Goal: Answer question/provide support

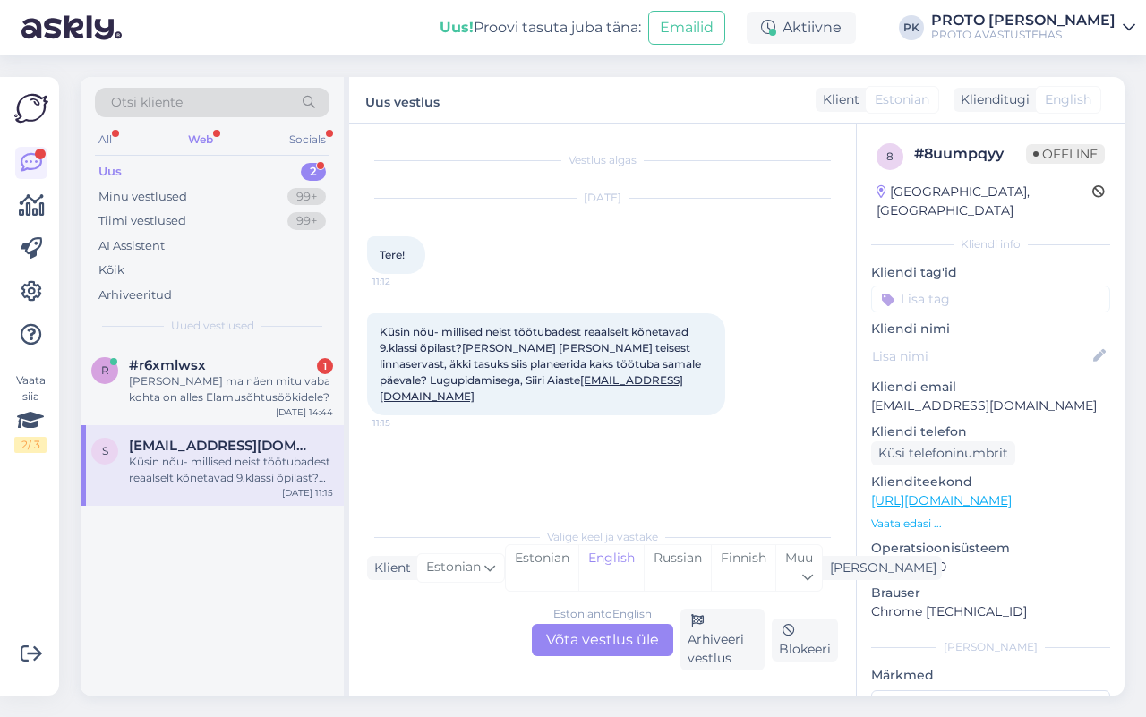
click at [198, 132] on div "Web" at bounding box center [200, 139] width 32 height 23
click at [153, 198] on div "Minu vestlused" at bounding box center [142, 197] width 89 height 18
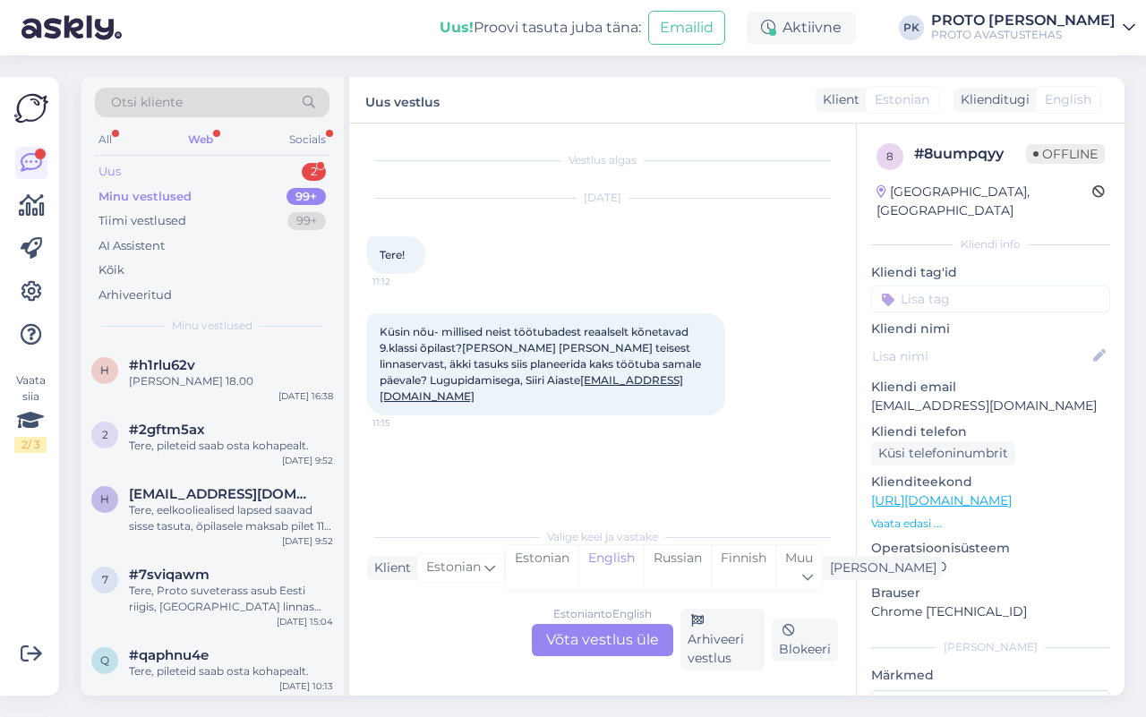
click at [148, 166] on div "Uus 2" at bounding box center [212, 171] width 234 height 25
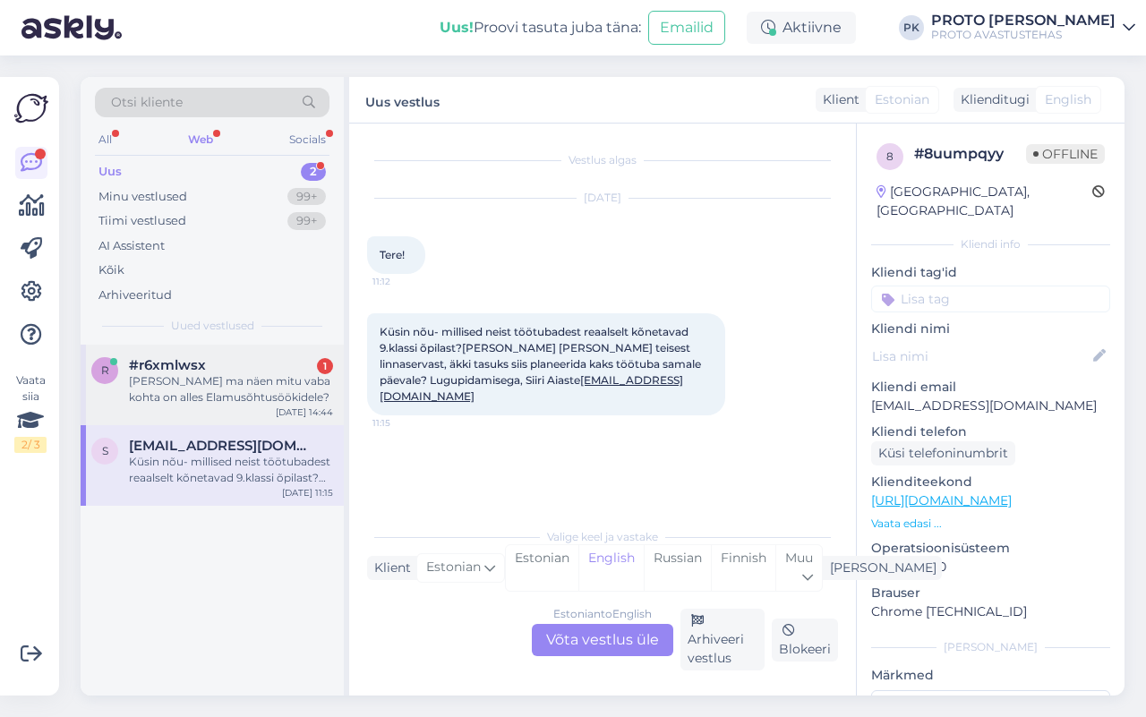
click at [189, 394] on div "[PERSON_NAME] ma näen mitu vaba kohta on alles Elamusõhtusöökidele?" at bounding box center [231, 389] width 204 height 32
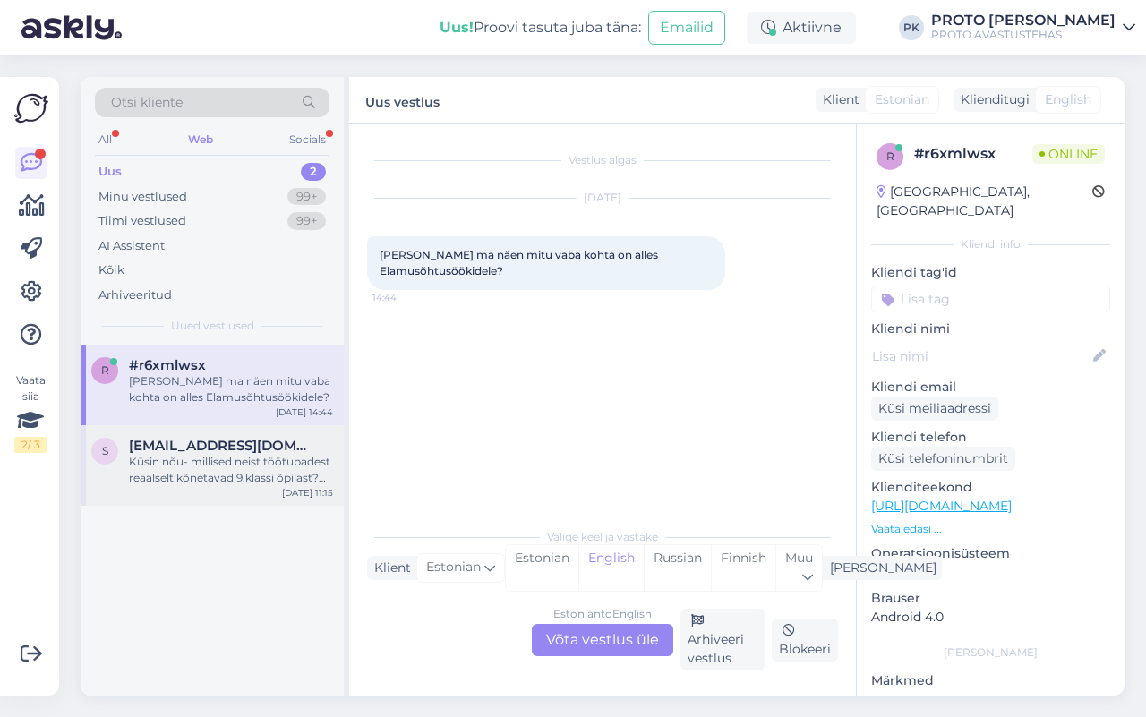
drag, startPoint x: 210, startPoint y: 452, endPoint x: 224, endPoint y: 499, distance: 49.3
click at [209, 449] on span "[EMAIL_ADDRESS][DOMAIN_NAME]" at bounding box center [222, 446] width 186 height 16
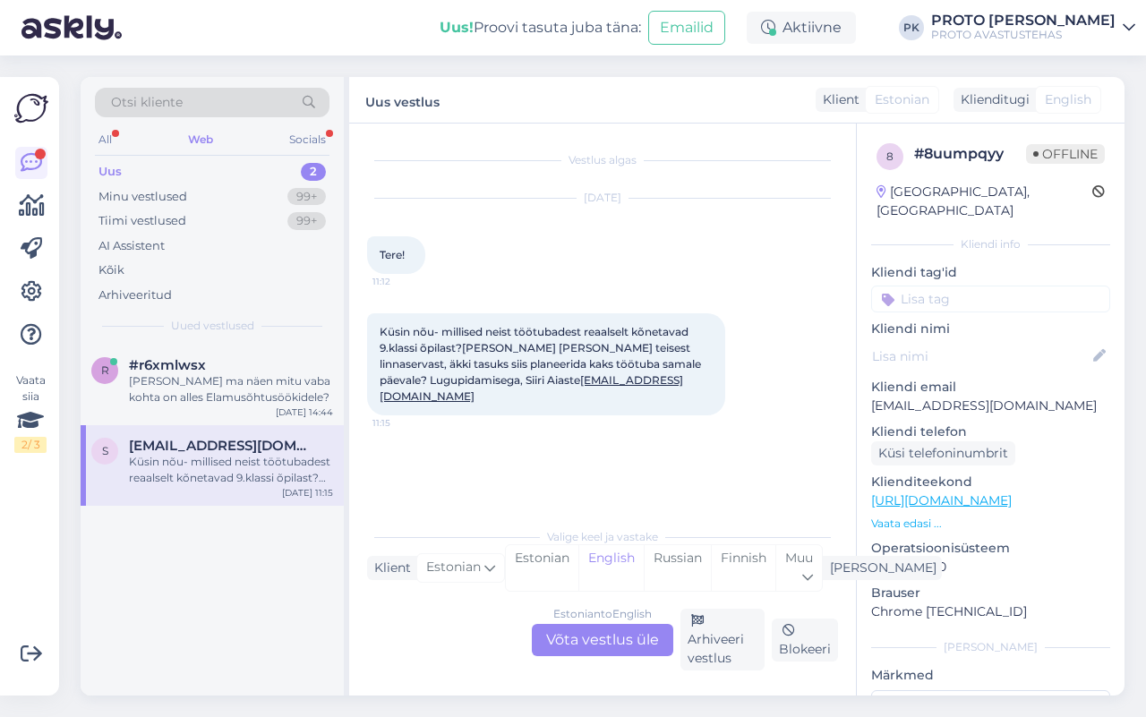
click at [586, 633] on div "Estonian to English Võta vestlus üle" at bounding box center [602, 640] width 141 height 32
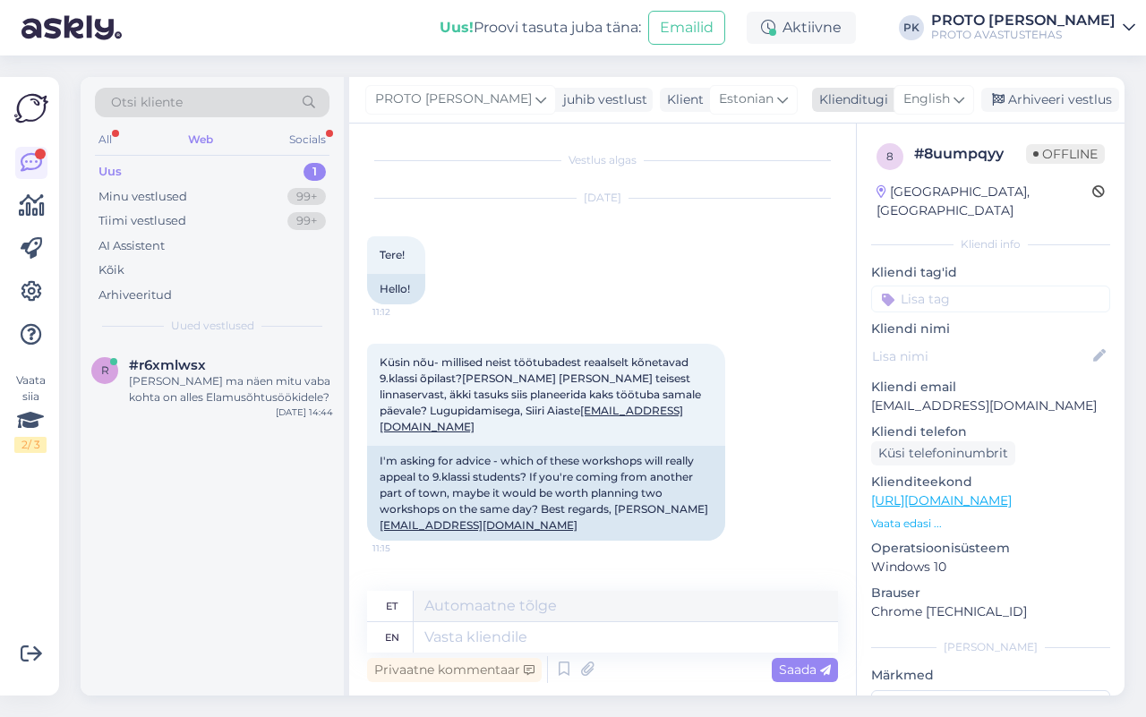
click at [911, 100] on span "English" at bounding box center [926, 99] width 47 height 20
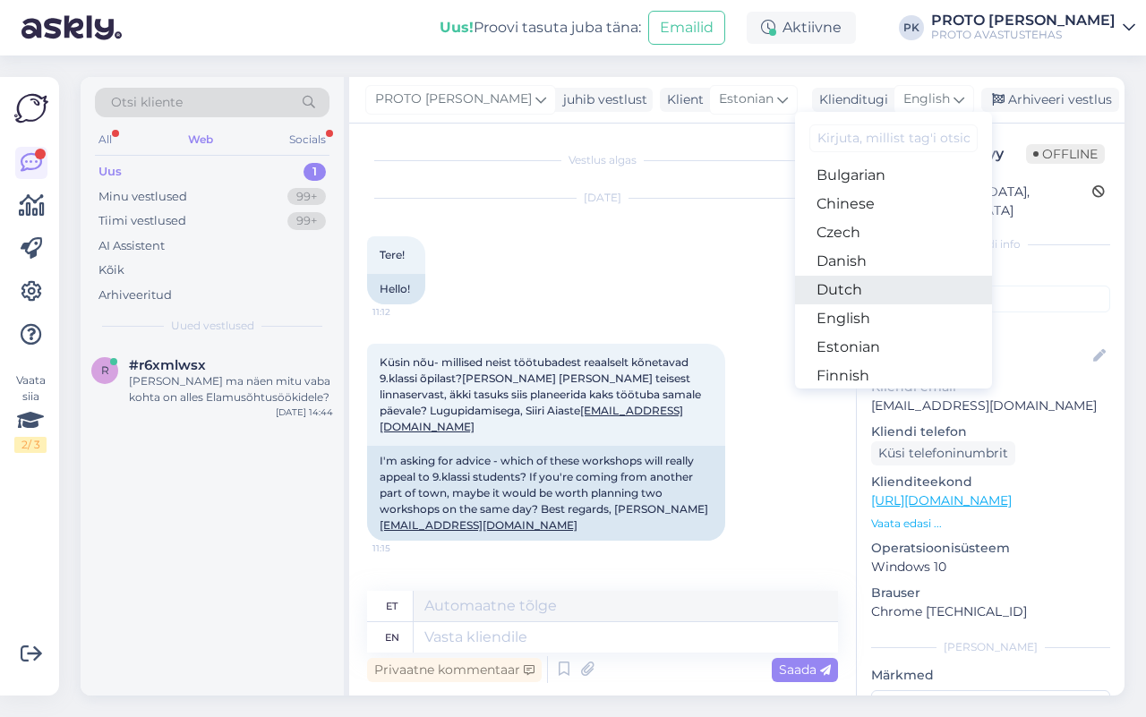
scroll to position [112, 0]
click at [855, 284] on link "Estonian" at bounding box center [893, 296] width 197 height 29
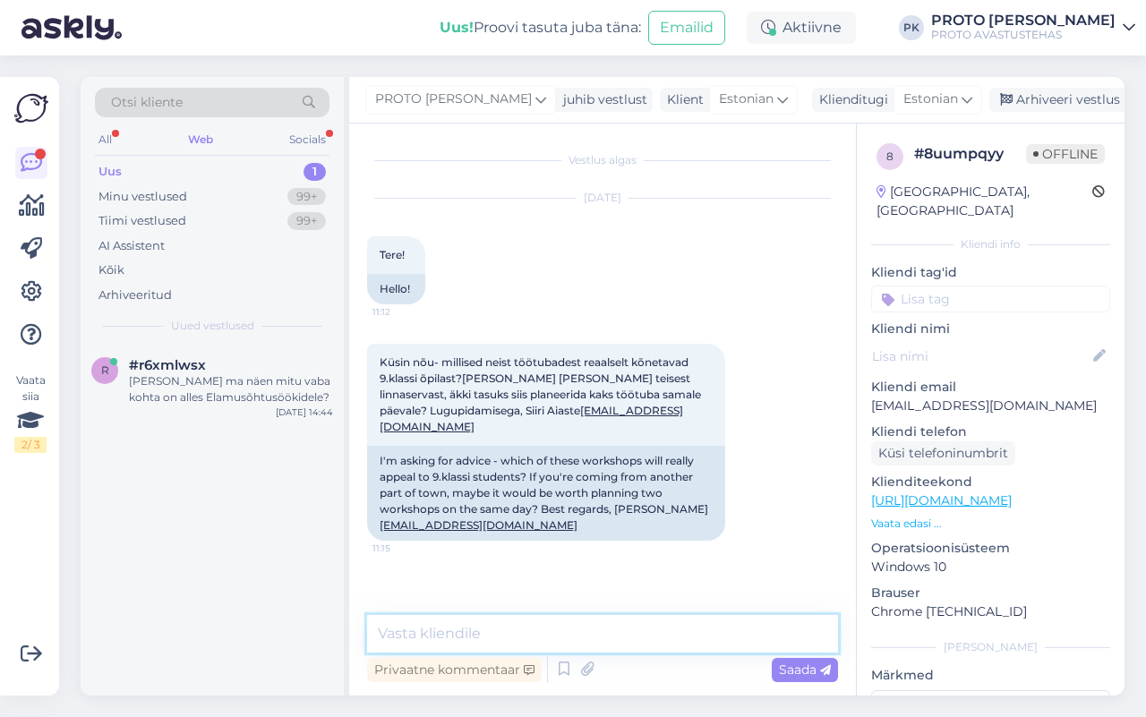
click at [586, 626] on textarea at bounding box center [602, 634] width 471 height 38
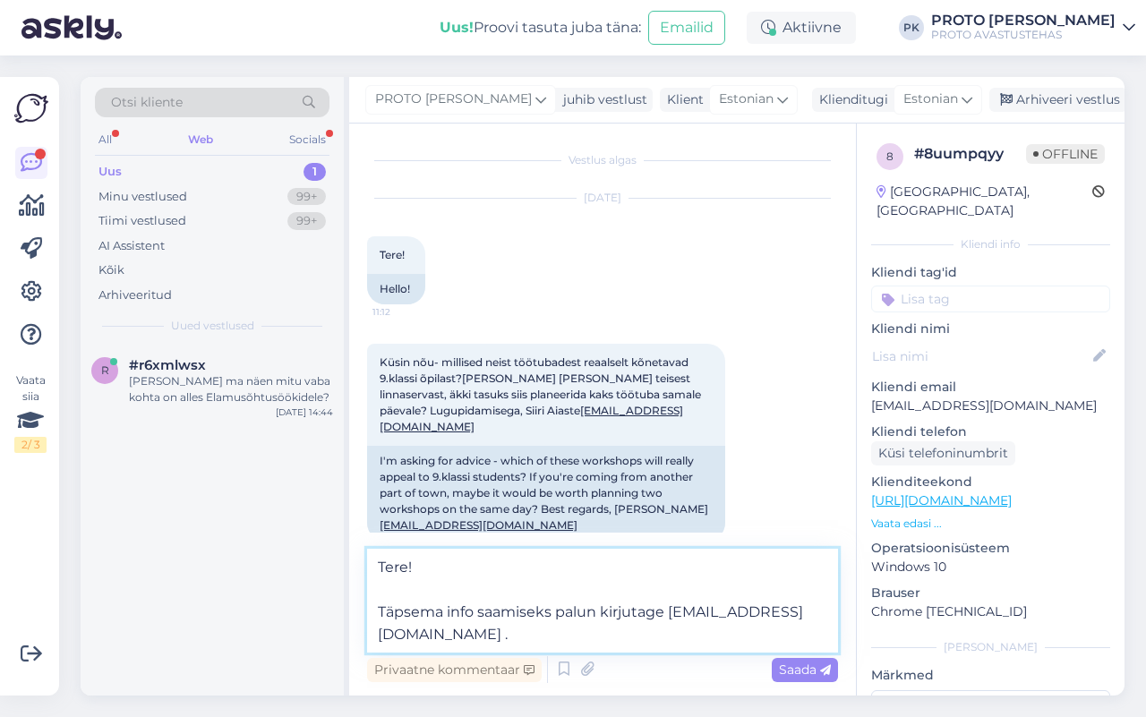
type textarea "Tere! Täpsema info saamiseks palun kirjutage [EMAIL_ADDRESS][DOMAIN_NAME] ."
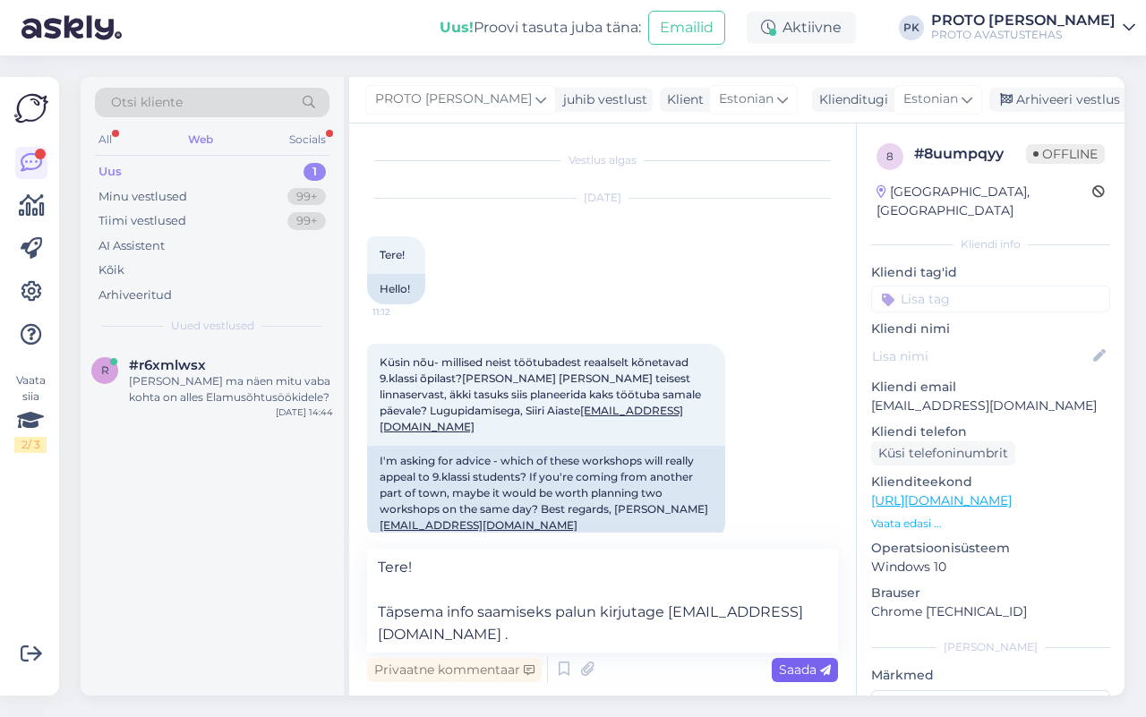
click at [802, 677] on div "Saada" at bounding box center [804, 670] width 66 height 24
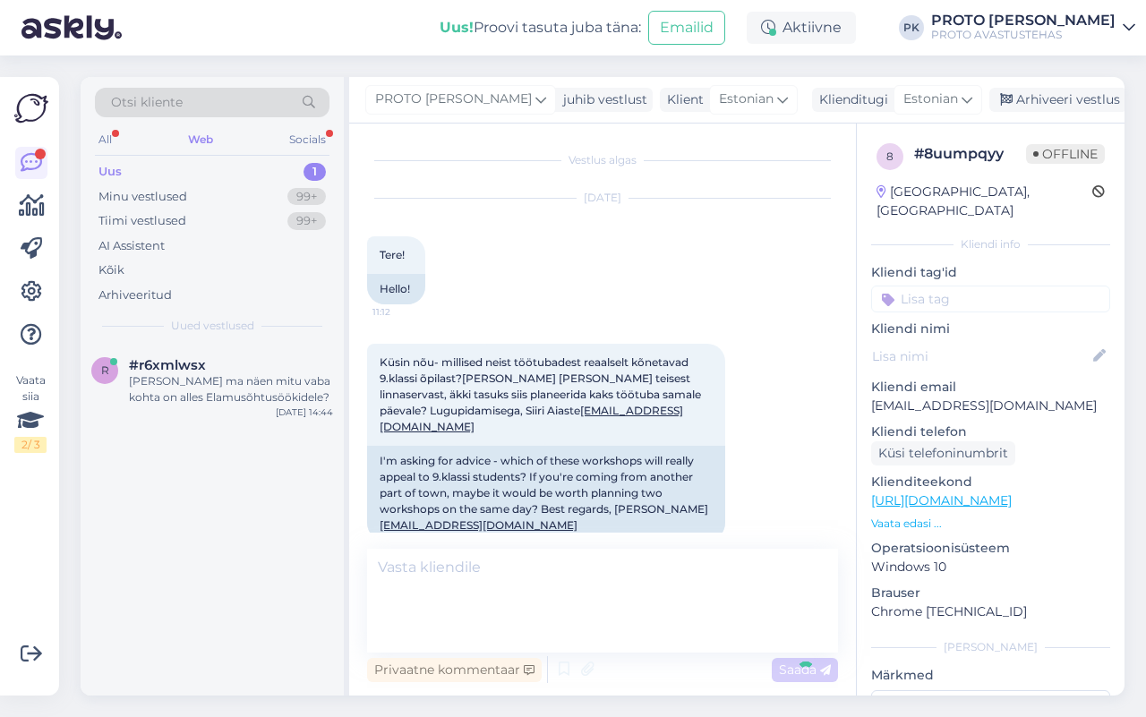
scroll to position [70, 0]
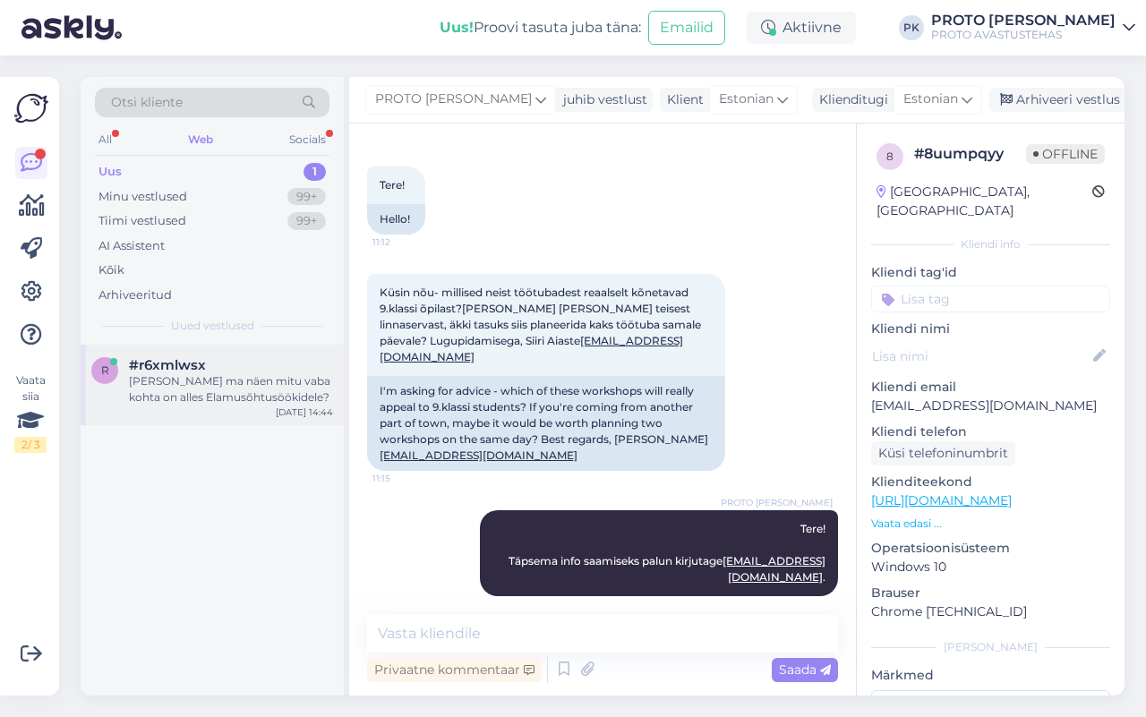
click at [175, 381] on div "[PERSON_NAME] ma näen mitu vaba kohta on alles Elamusõhtusöökidele?" at bounding box center [231, 389] width 204 height 32
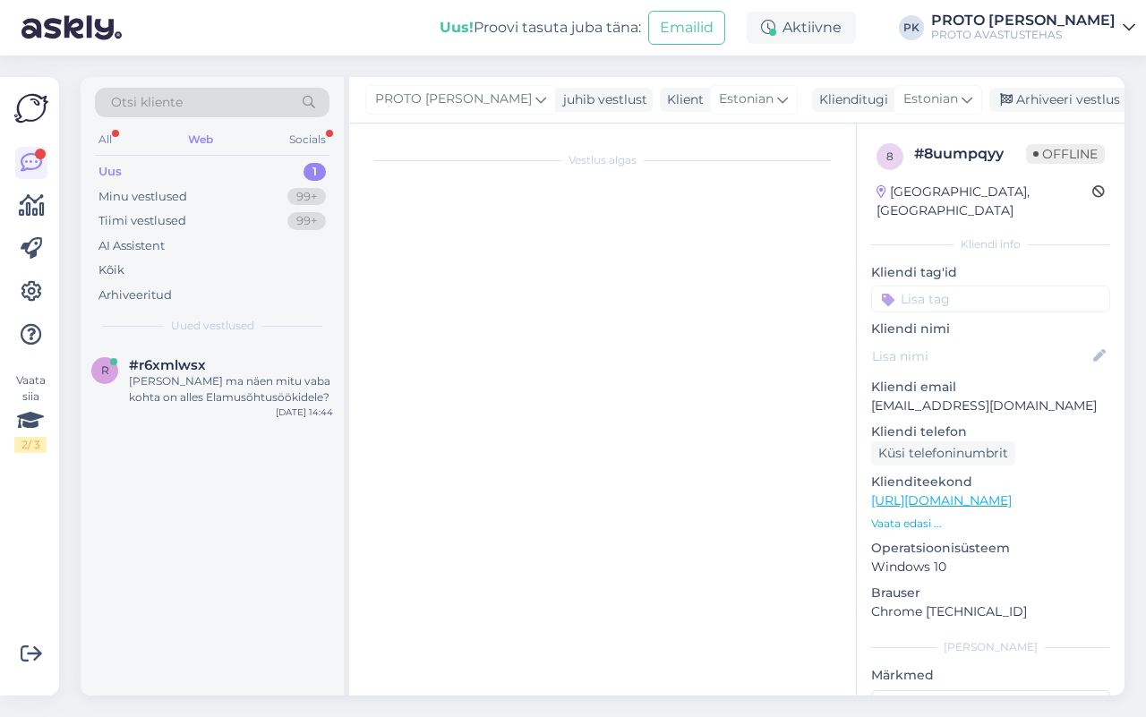
scroll to position [0, 0]
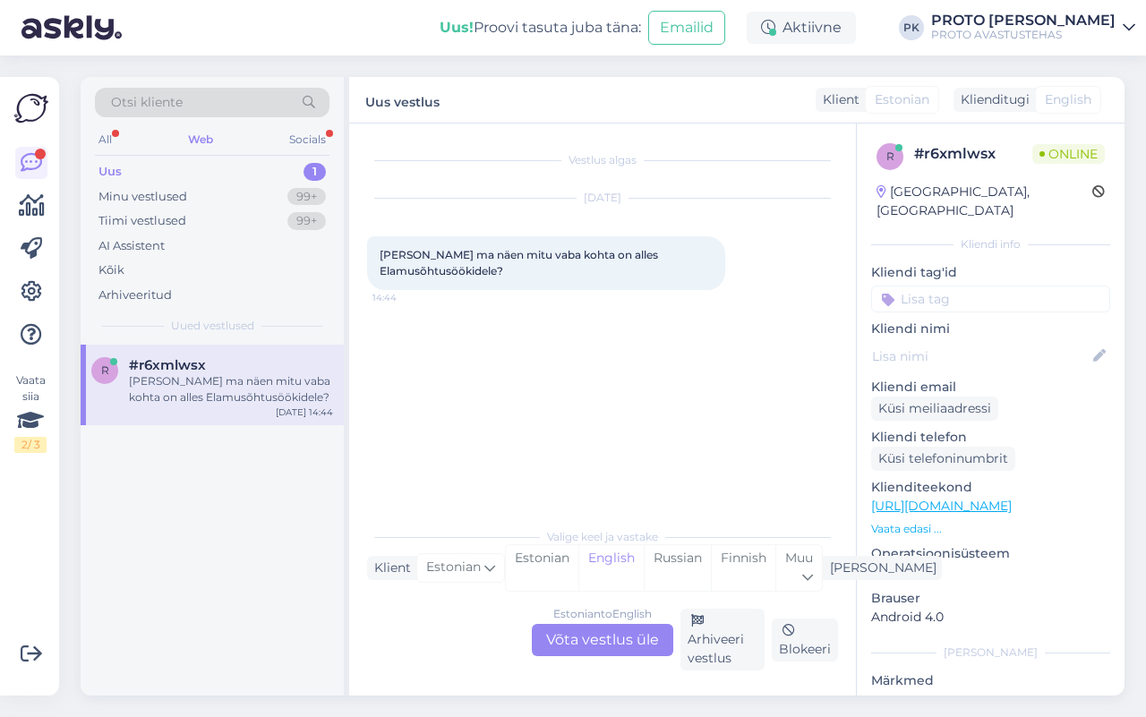
click at [587, 634] on div "Estonian to English Võta vestlus üle" at bounding box center [602, 640] width 141 height 32
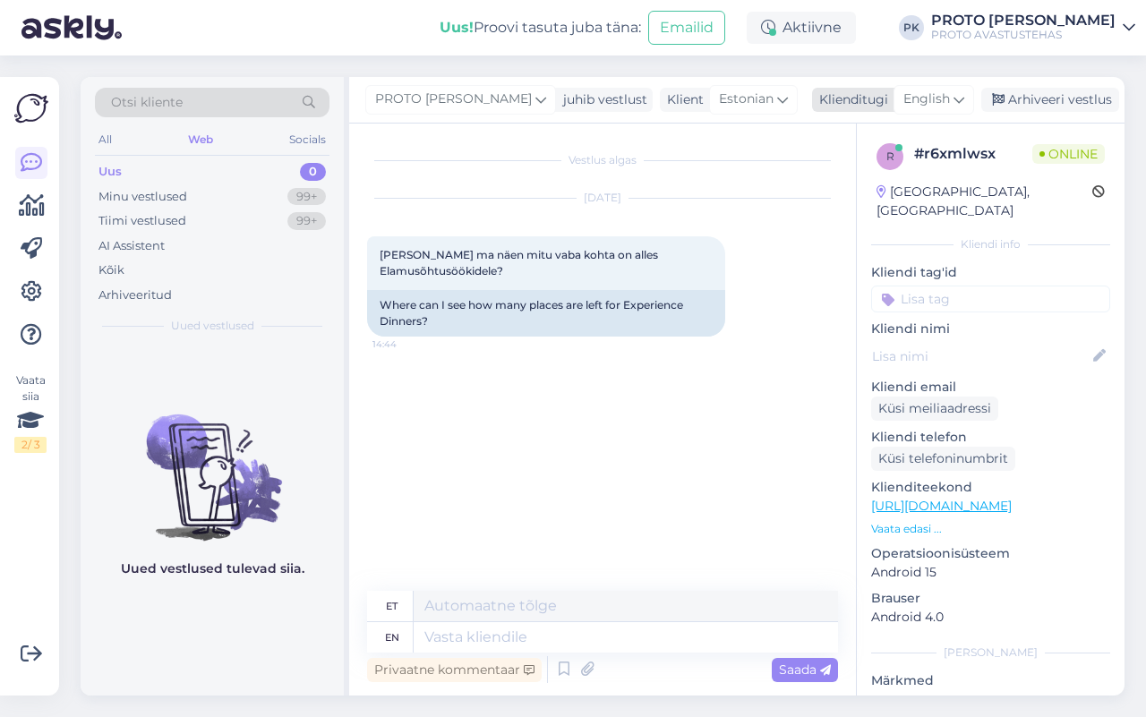
click at [919, 96] on span "English" at bounding box center [926, 99] width 47 height 20
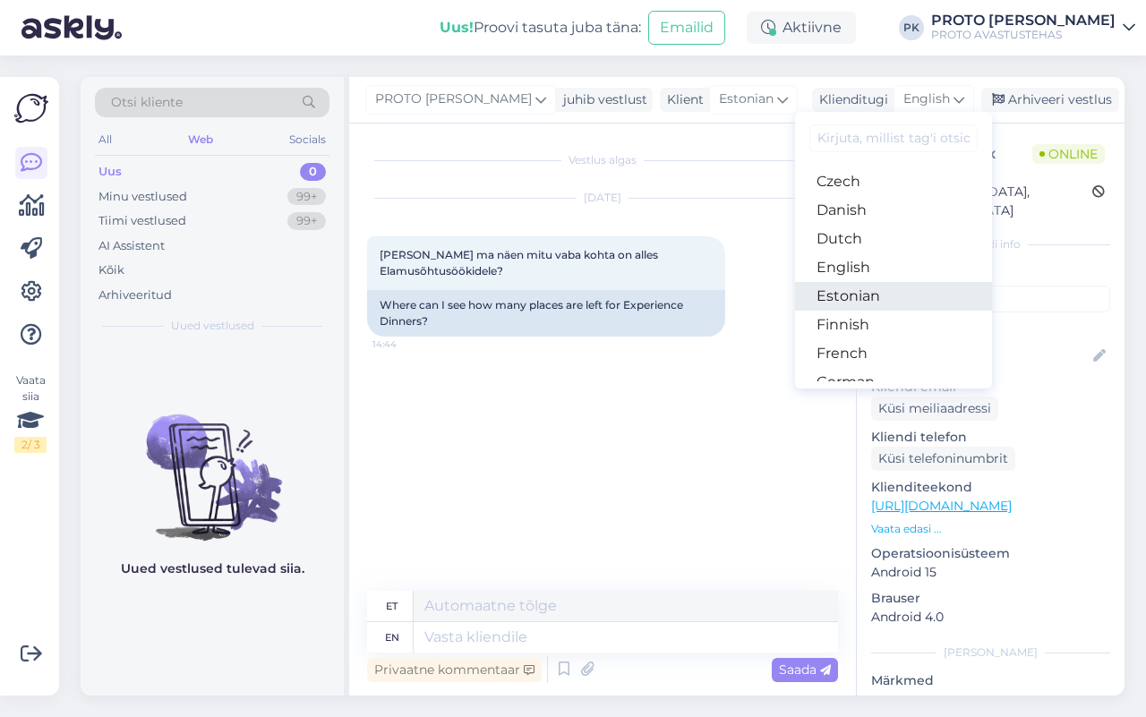
click at [859, 286] on link "Estonian" at bounding box center [893, 296] width 197 height 29
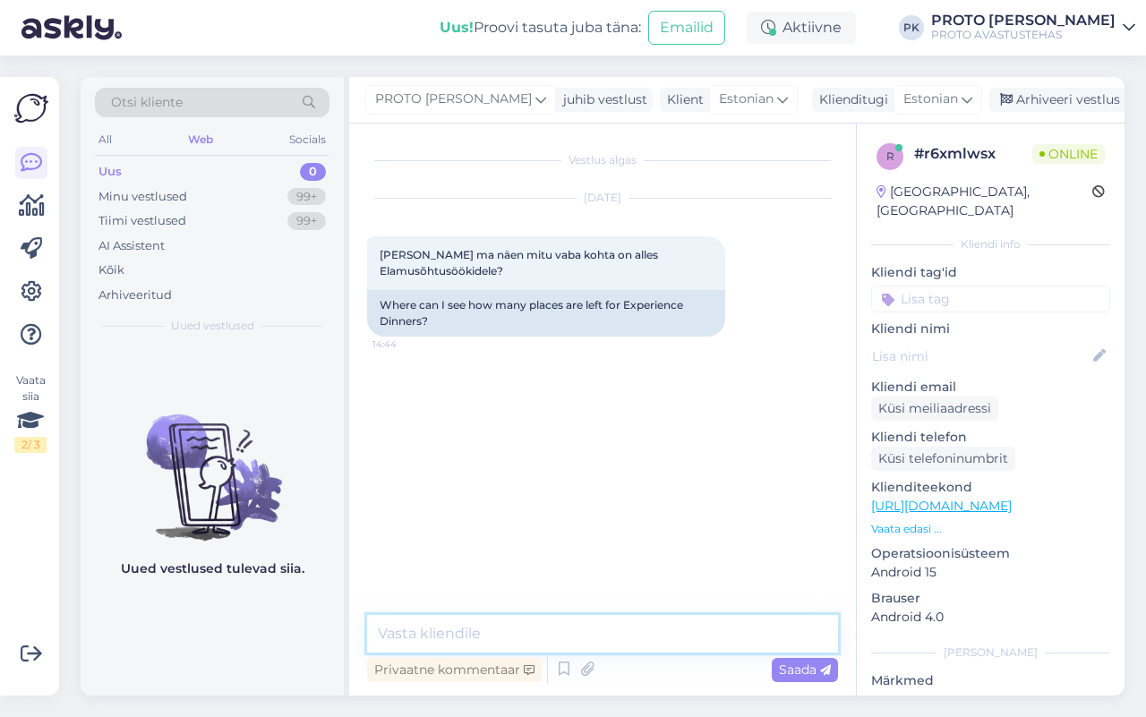
click at [452, 637] on textarea at bounding box center [602, 634] width 471 height 38
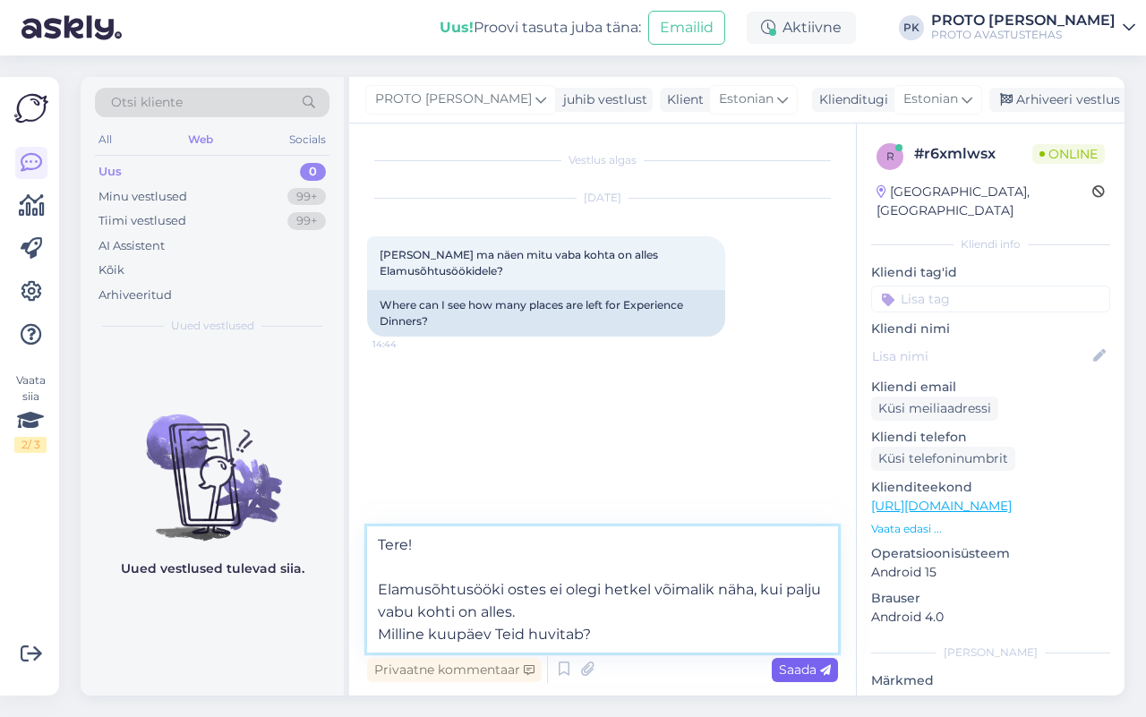
type textarea "Tere! Elamusõhtusööki ostes ei olegi hetkel võimalik näha, kui palju vabu kohti…"
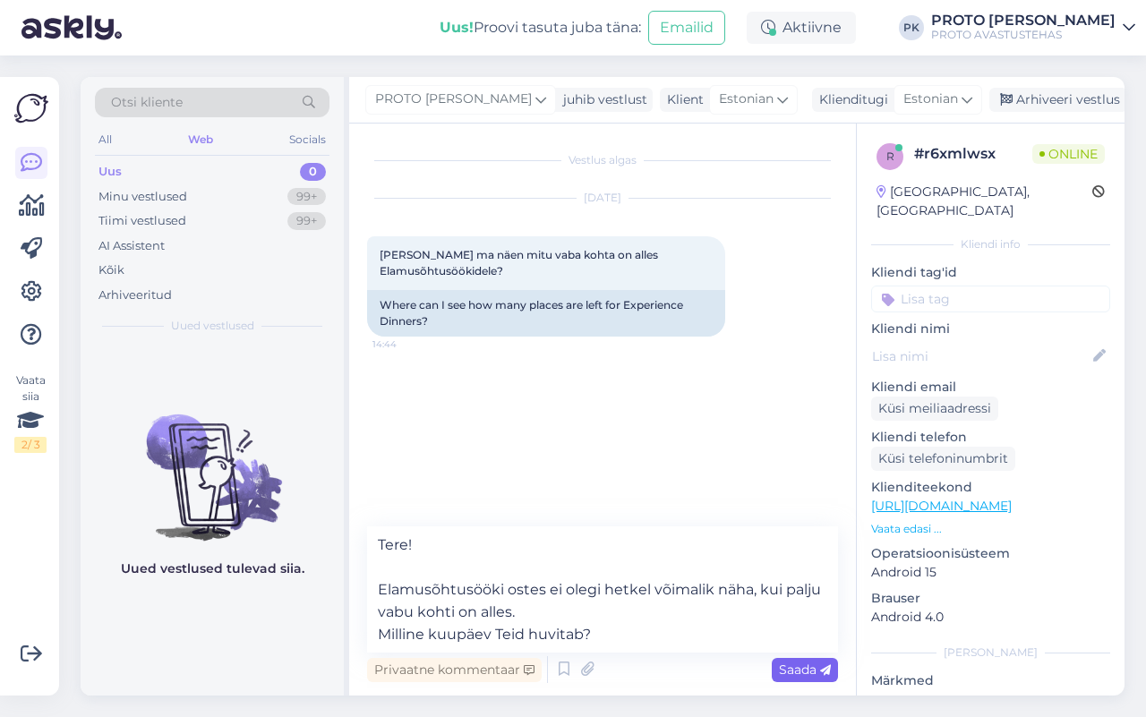
click at [794, 669] on span "Saada" at bounding box center [805, 669] width 52 height 16
